Goal: Task Accomplishment & Management: Use online tool/utility

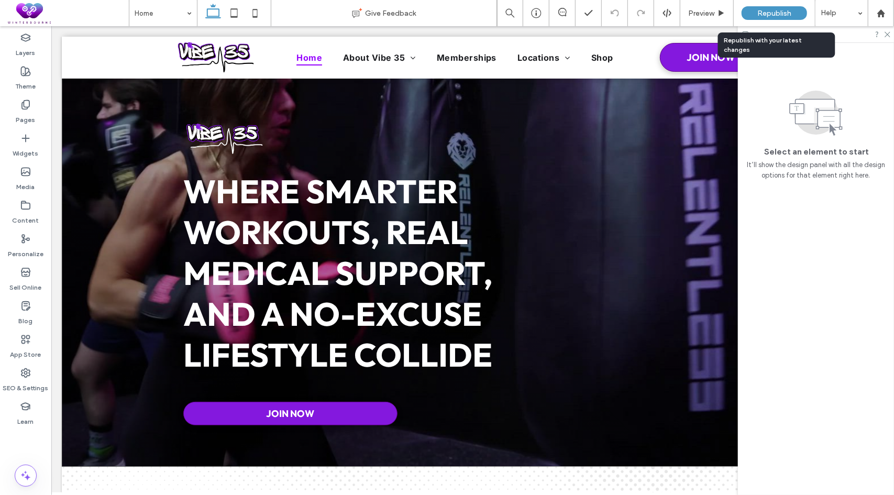
click at [766, 17] on span "Republish" at bounding box center [774, 13] width 34 height 9
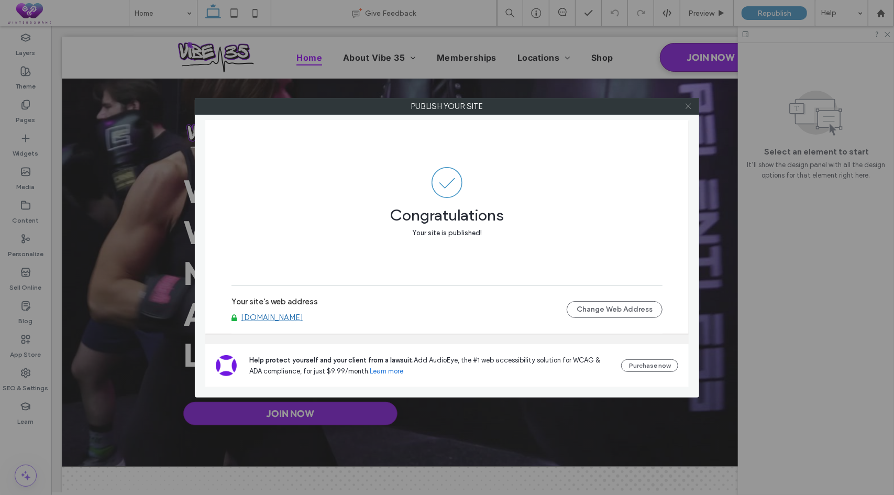
click at [686, 103] on icon at bounding box center [688, 106] width 8 height 8
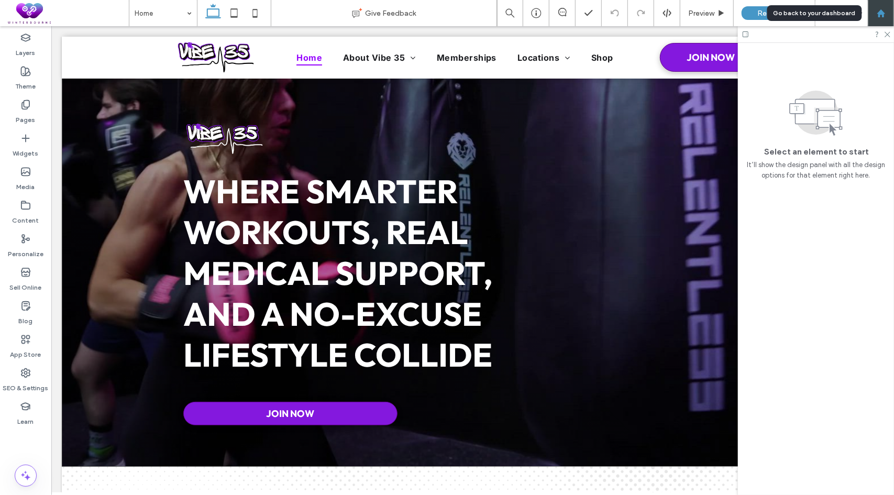
click at [891, 7] on div at bounding box center [881, 13] width 26 height 26
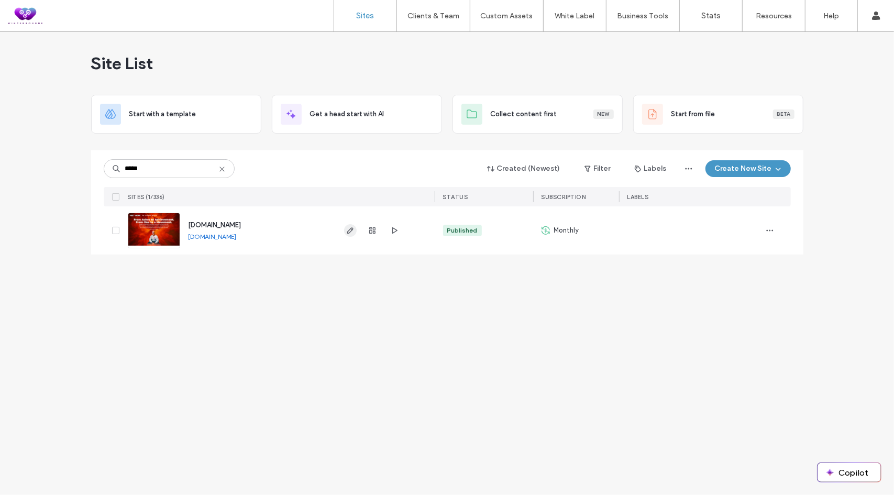
type input "*****"
click at [349, 230] on icon "button" at bounding box center [350, 230] width 8 height 8
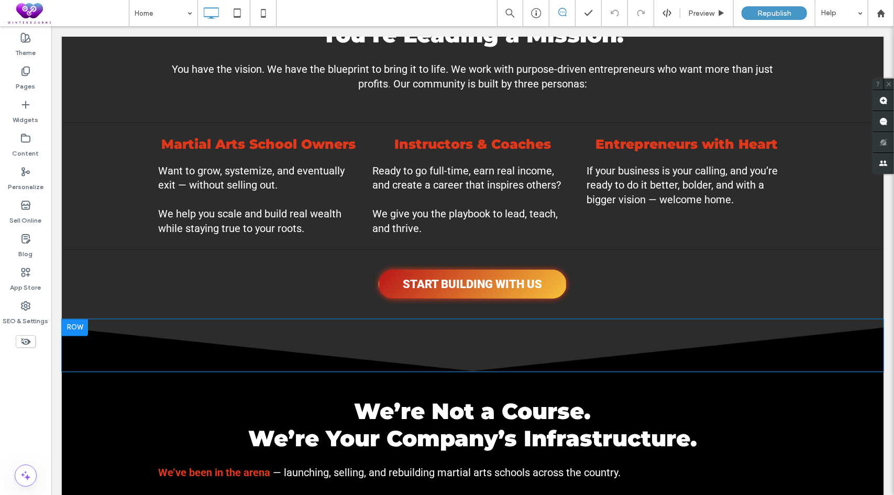
scroll to position [1361, 0]
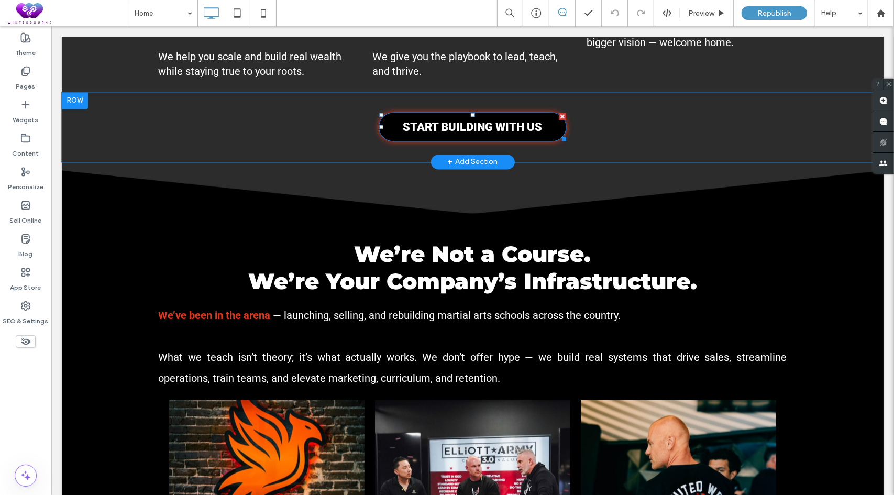
click at [470, 133] on span "START BUILDING WITH US" at bounding box center [472, 126] width 139 height 13
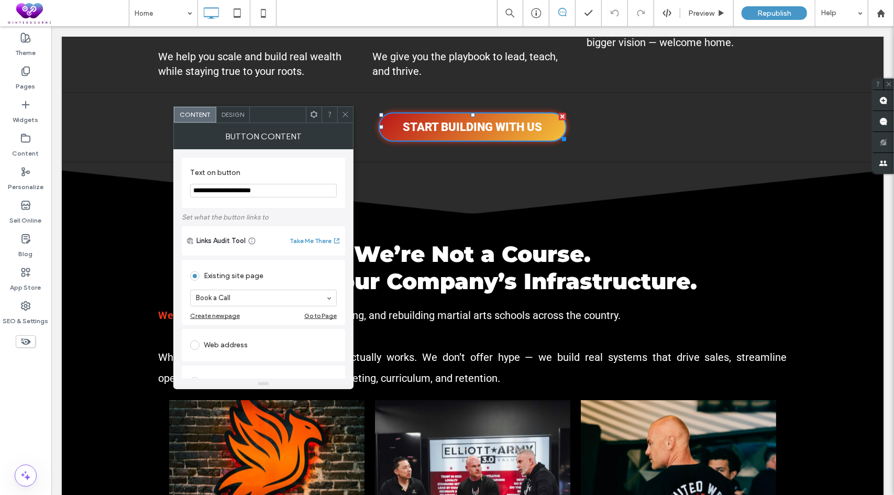
click at [347, 113] on icon at bounding box center [345, 114] width 8 height 8
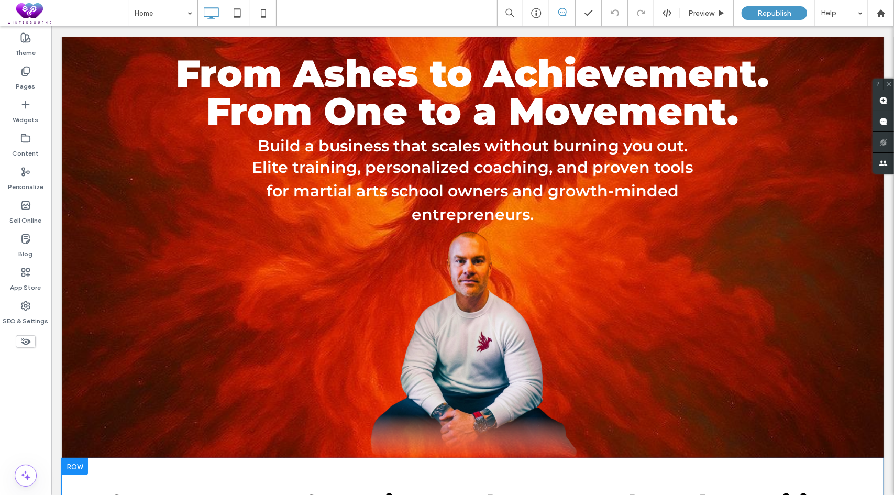
scroll to position [0, 0]
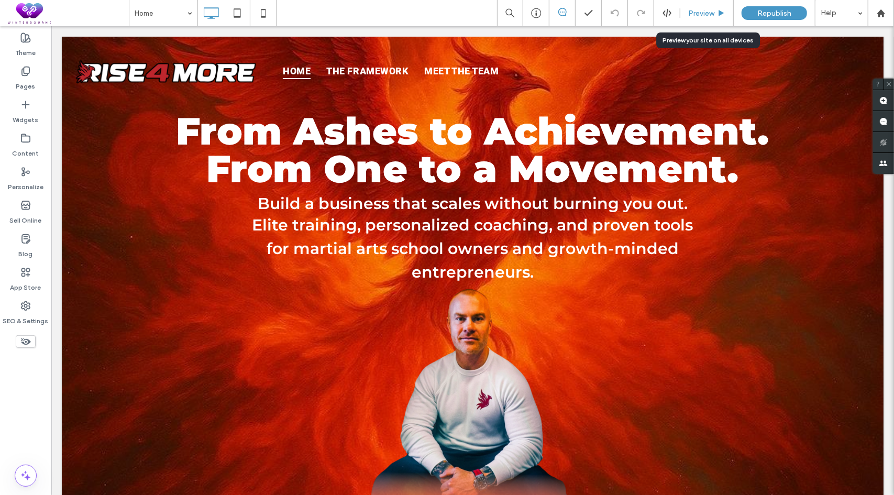
click at [697, 15] on span "Preview" at bounding box center [701, 13] width 26 height 9
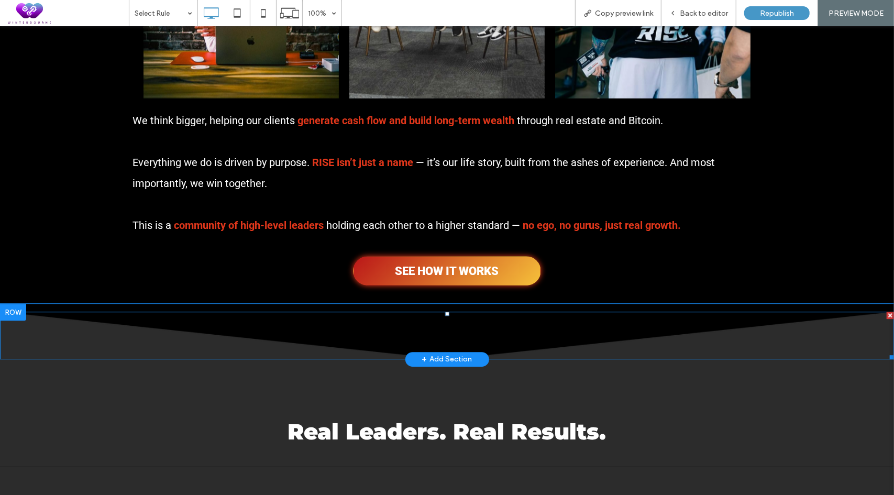
scroll to position [2147, 0]
